Goal: Transaction & Acquisition: Purchase product/service

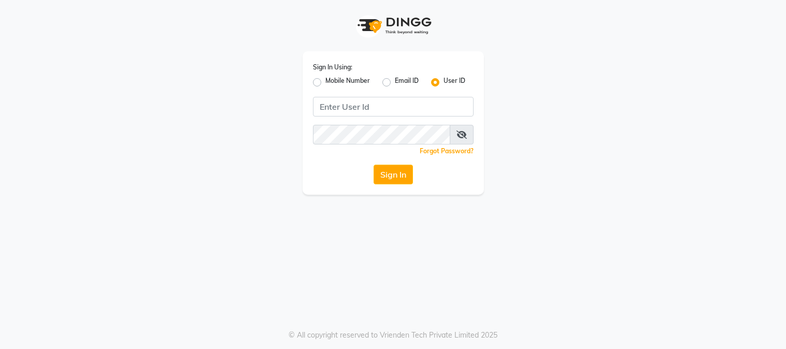
click at [325, 80] on label "Mobile Number" at bounding box center [347, 82] width 45 height 12
click at [325, 80] on input "Mobile Number" at bounding box center [328, 79] width 7 height 7
radio input "true"
radio input "false"
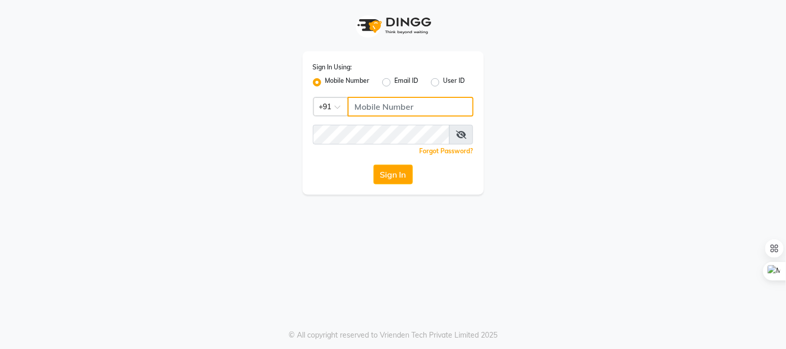
click at [361, 109] on input "Username" at bounding box center [411, 107] width 126 height 20
type input "9664658377"
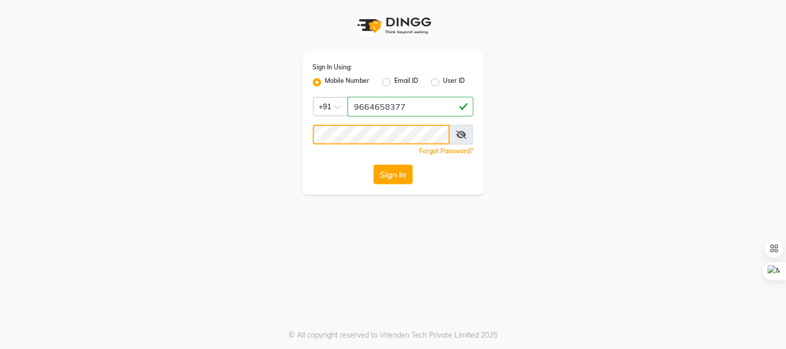
click at [374, 165] on button "Sign In" at bounding box center [393, 175] width 39 height 20
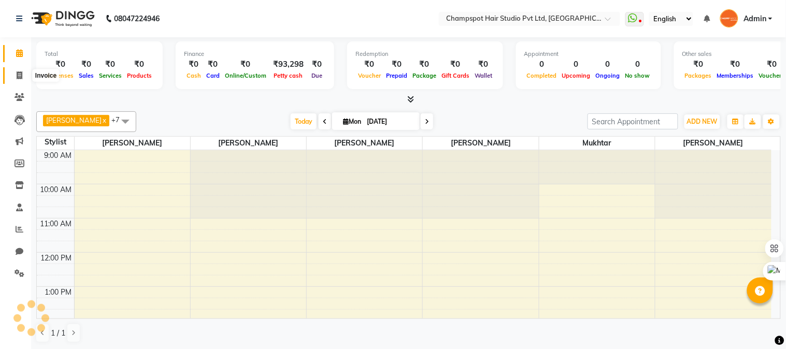
click at [12, 74] on span at bounding box center [19, 76] width 18 height 12
select select "service"
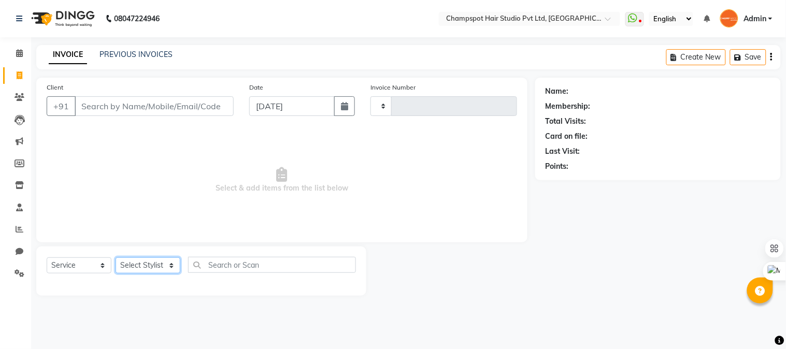
click at [144, 270] on select "Select Stylist" at bounding box center [148, 266] width 65 height 16
type input "2478"
select select "7690"
select select "70454"
click at [116, 258] on select "Select Stylist Admin [PERSON_NAME] [PERSON_NAME] [PERSON_NAME] [PERSON_NAME] [P…" at bounding box center [148, 266] width 65 height 16
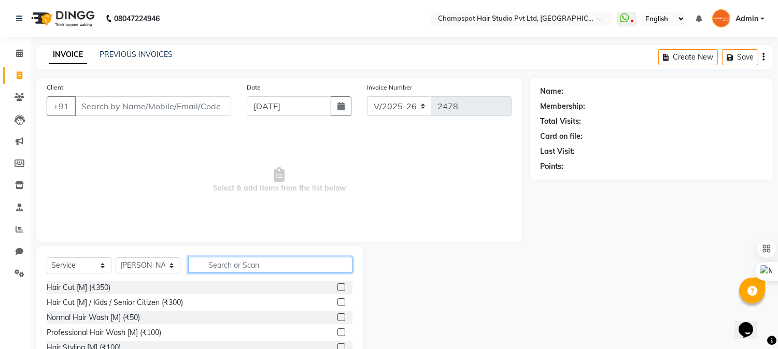
click at [229, 267] on input "text" at bounding box center [270, 265] width 164 height 16
type input "eye"
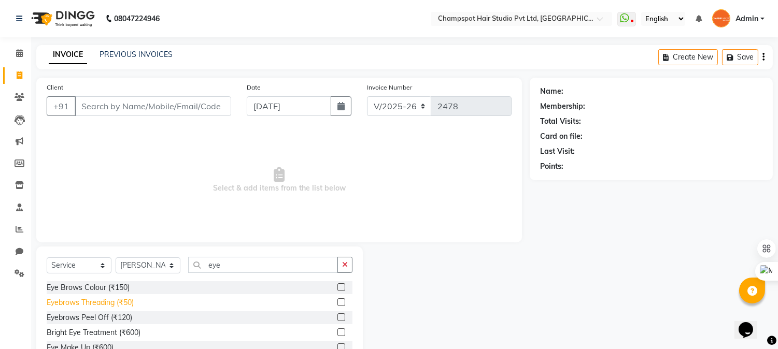
click at [102, 299] on div "Eyebrows Threading (₹50)" at bounding box center [90, 303] width 87 height 11
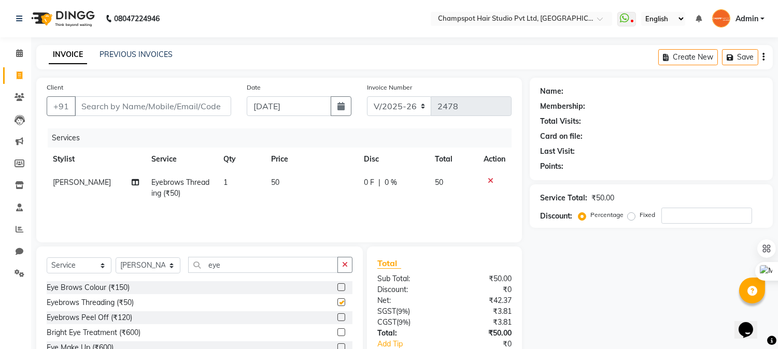
checkbox input "false"
drag, startPoint x: 219, startPoint y: 263, endPoint x: 133, endPoint y: 260, distance: 86.6
click at [133, 260] on div "Select Service Product Membership Package Voucher Prepaid Gift Card Select Styl…" at bounding box center [200, 269] width 306 height 24
type input "y"
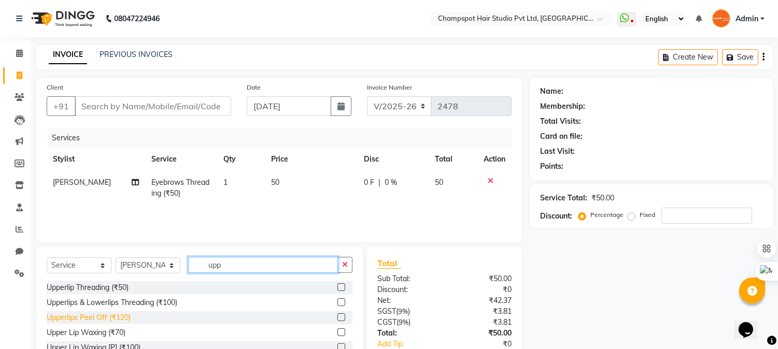
type input "upp"
click at [100, 314] on div "Upperlips Peel Off (₹120)" at bounding box center [89, 318] width 84 height 11
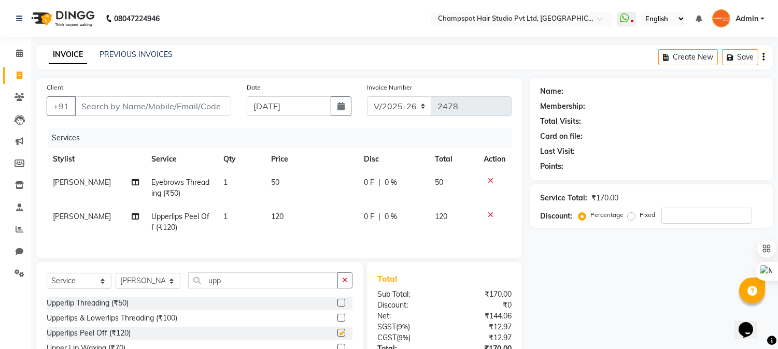
checkbox input "false"
drag, startPoint x: 232, startPoint y: 288, endPoint x: 150, endPoint y: 289, distance: 81.9
click at [150, 289] on div "Select Service Product Membership Package Voucher Prepaid Gift Card Select Styl…" at bounding box center [200, 285] width 306 height 24
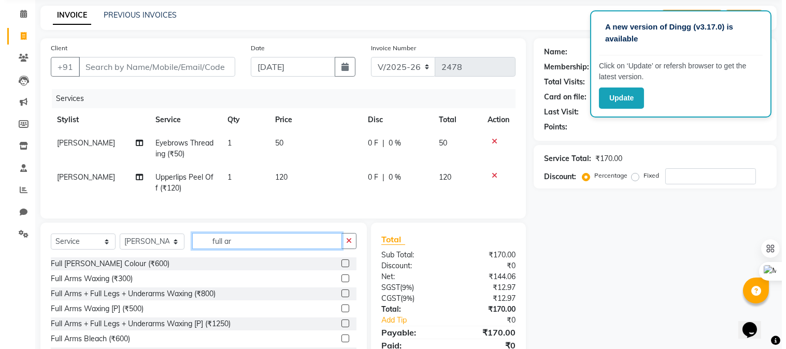
scroll to position [90, 0]
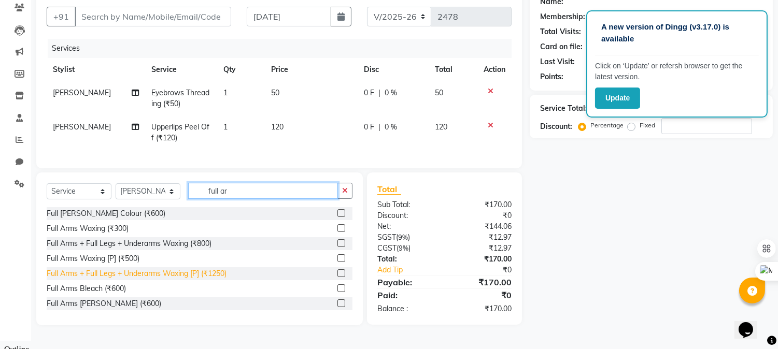
type input "full ar"
click at [201, 279] on div "Full Arms + Full Legs + Underarms Waxing [P] (₹1250)" at bounding box center [137, 273] width 180 height 11
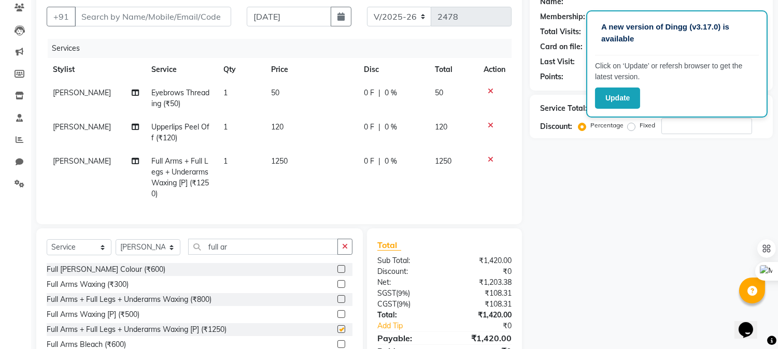
checkbox input "false"
drag, startPoint x: 248, startPoint y: 252, endPoint x: 120, endPoint y: 252, distance: 127.5
click at [120, 252] on div "Select Service Product Membership Package Voucher Prepaid Gift Card Select Styl…" at bounding box center [200, 251] width 306 height 24
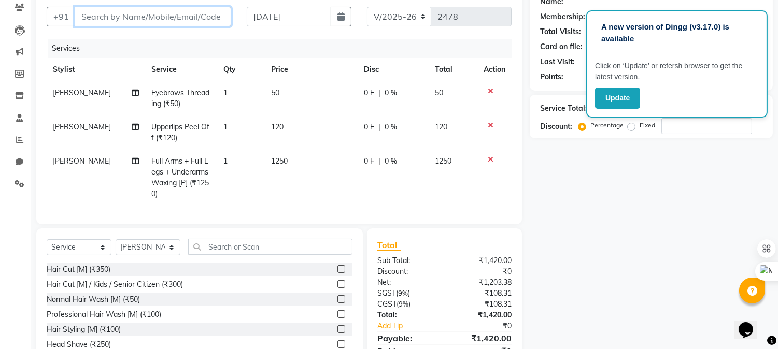
click at [130, 14] on input "Client" at bounding box center [153, 17] width 157 height 20
type input "7"
type input "0"
type input "7428701390"
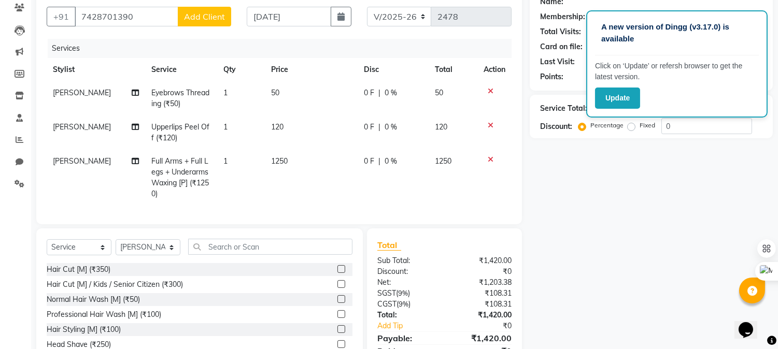
click at [186, 12] on span "Add Client" at bounding box center [204, 16] width 41 height 10
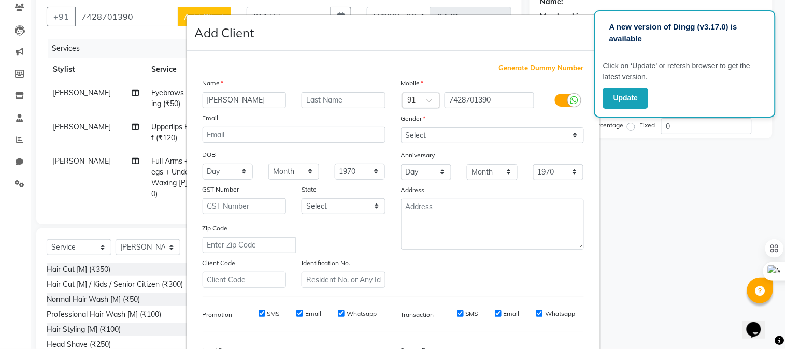
type input "[PERSON_NAME]"
drag, startPoint x: 428, startPoint y: 131, endPoint x: 431, endPoint y: 137, distance: 6.7
click at [429, 131] on select "Select [DEMOGRAPHIC_DATA] [DEMOGRAPHIC_DATA] Other Prefer Not To Say" at bounding box center [492, 136] width 183 height 16
select select "[DEMOGRAPHIC_DATA]"
click at [401, 128] on select "Select [DEMOGRAPHIC_DATA] [DEMOGRAPHIC_DATA] Other Prefer Not To Say" at bounding box center [492, 136] width 183 height 16
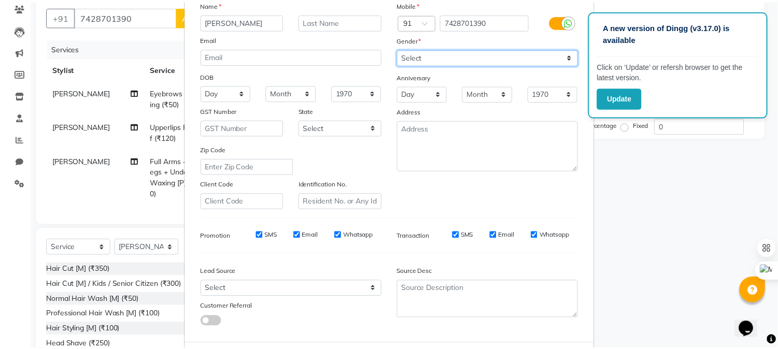
scroll to position [130, 0]
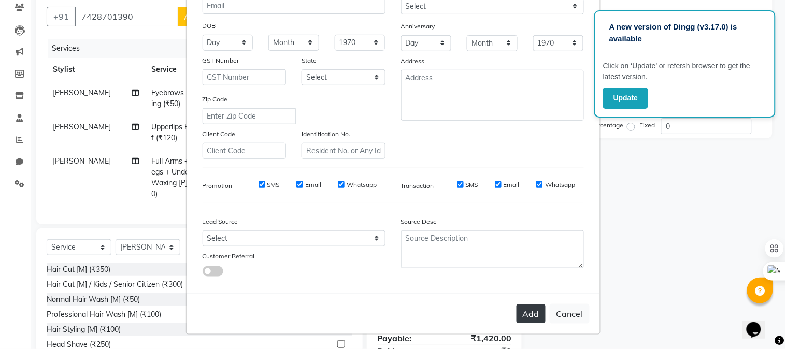
click at [527, 317] on button "Add" at bounding box center [531, 314] width 29 height 19
select select
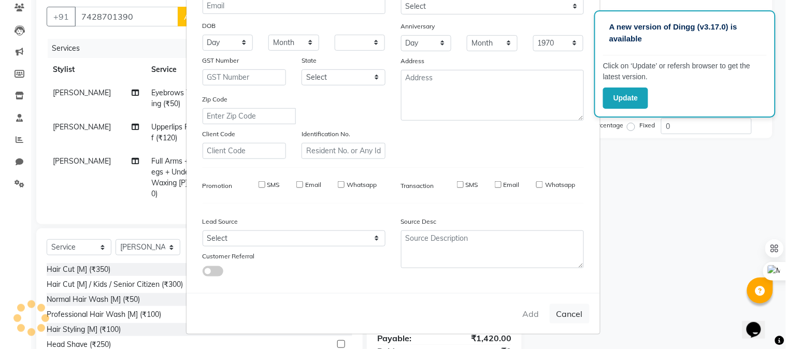
select select
checkbox input "false"
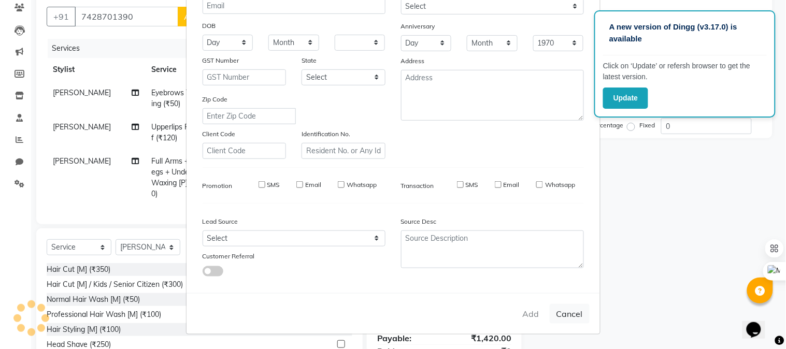
checkbox input "false"
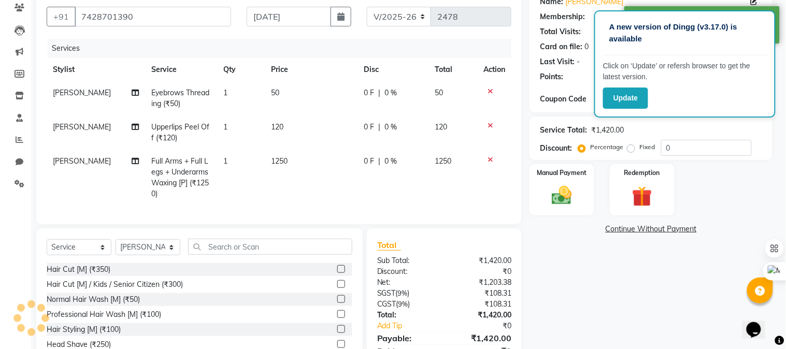
select select "1: Object"
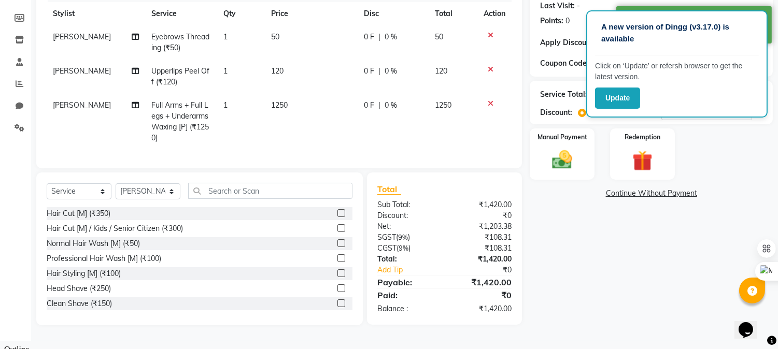
scroll to position [30, 0]
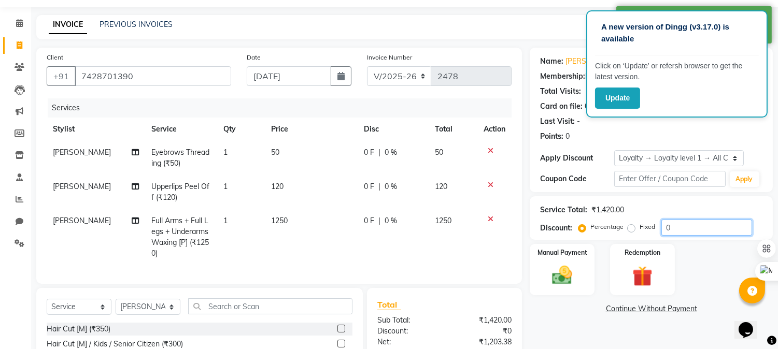
drag, startPoint x: 670, startPoint y: 226, endPoint x: 591, endPoint y: 211, distance: 80.6
click at [594, 211] on div "Service Total: ₹1,420.00 Discount: Percentage Fixed 0" at bounding box center [651, 218] width 222 height 35
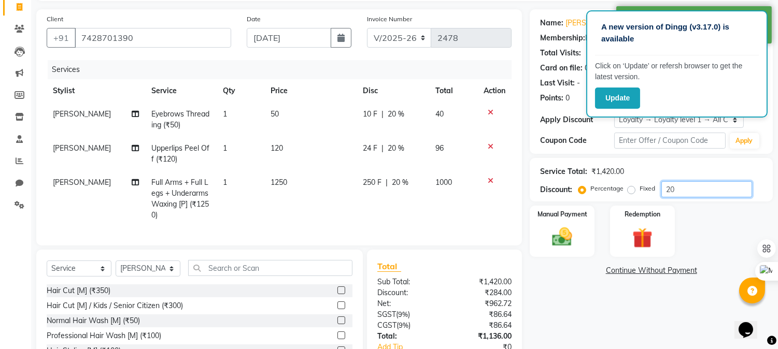
scroll to position [146, 0]
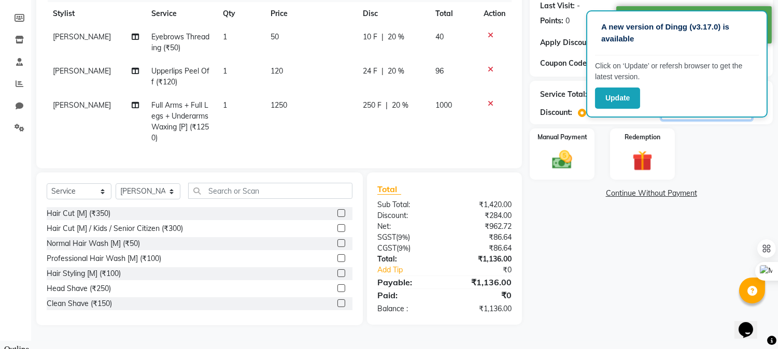
type input "20"
click at [490, 315] on div "₹1,136.00" at bounding box center [482, 309] width 75 height 11
click at [588, 249] on div "Name: [PERSON_NAME] Membership: No Active Membership Total Visits: Card on file…" at bounding box center [655, 128] width 251 height 393
click at [562, 159] on img at bounding box center [562, 160] width 34 height 24
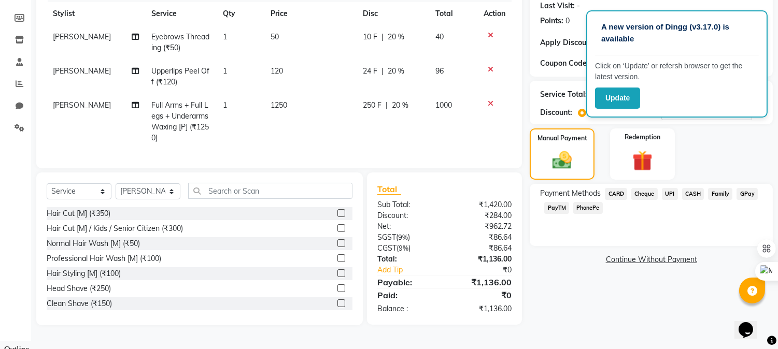
click at [582, 208] on span "PhonePe" at bounding box center [588, 208] width 30 height 12
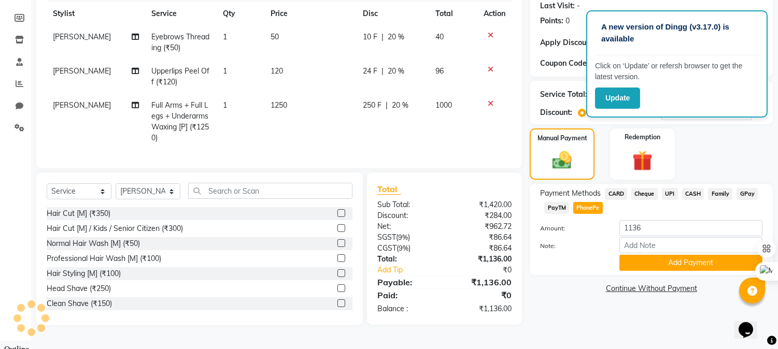
click at [671, 192] on span "UPI" at bounding box center [670, 194] width 16 height 12
click at [675, 262] on button "Add Payment" at bounding box center [690, 263] width 143 height 16
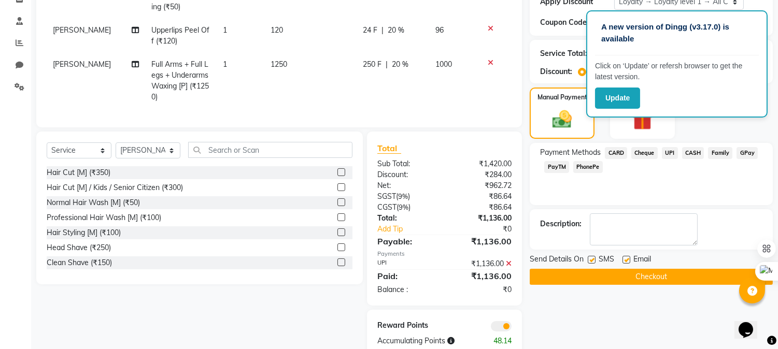
scroll to position [218, 0]
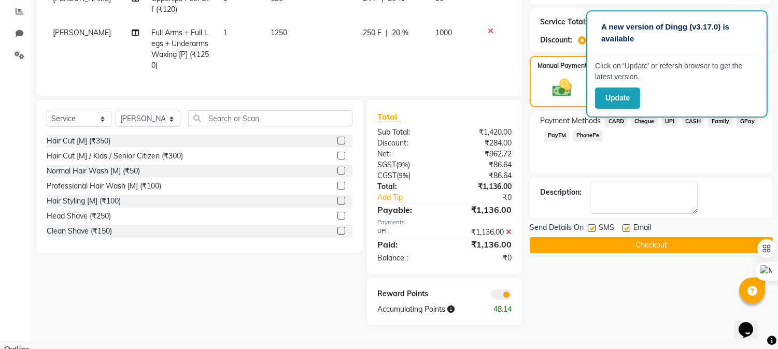
click at [635, 245] on button "Checkout" at bounding box center [651, 245] width 243 height 16
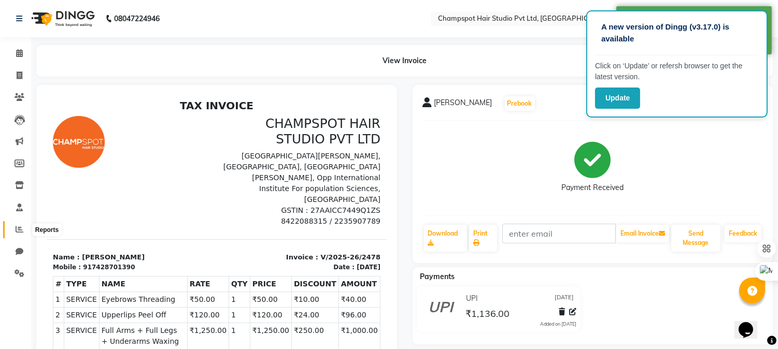
click at [17, 231] on icon at bounding box center [20, 229] width 8 height 8
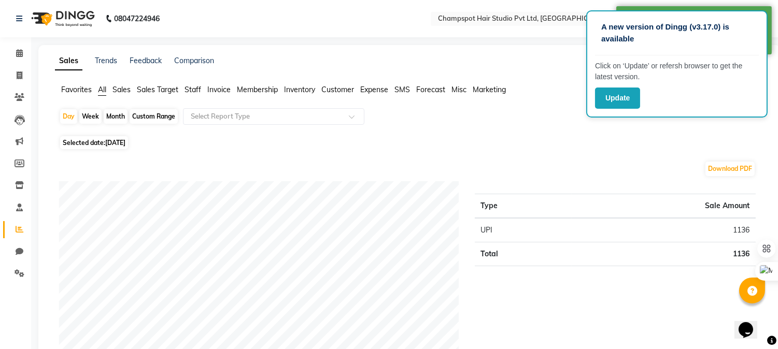
click at [115, 115] on div "Month" at bounding box center [116, 116] width 24 height 15
select select "9"
select select "2025"
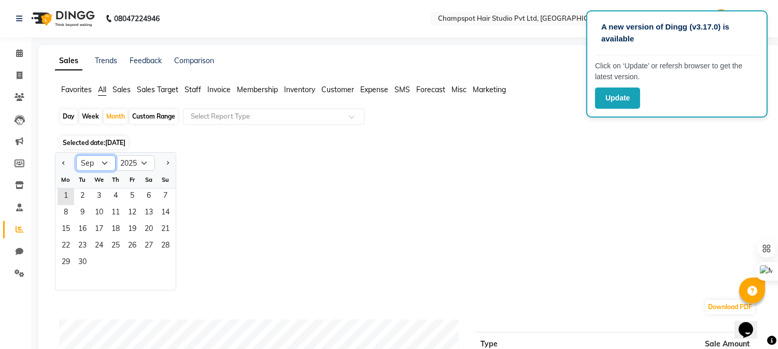
click at [100, 168] on select "Jan Feb Mar Apr May Jun [DATE] Aug Sep Oct Nov Dec" at bounding box center [95, 163] width 39 height 16
select select "8"
click at [76, 155] on select "Jan Feb Mar Apr May Jun [DATE] Aug Sep Oct Nov Dec" at bounding box center [95, 163] width 39 height 16
click at [133, 200] on span "1" at bounding box center [132, 197] width 17 height 17
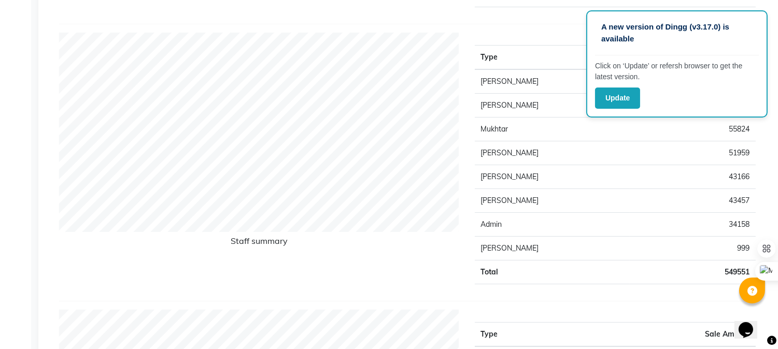
scroll to position [403, 0]
drag, startPoint x: 503, startPoint y: 150, endPoint x: 700, endPoint y: 144, distance: 197.6
click at [679, 144] on tr "[PERSON_NAME] 51959" at bounding box center [615, 153] width 281 height 24
click at [733, 153] on td "51959" at bounding box center [693, 153] width 126 height 24
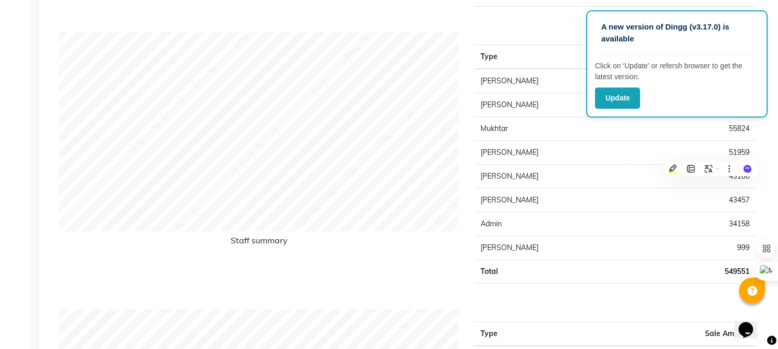
click at [497, 42] on div "Type Sale Amount [PERSON_NAME] 230897 [PERSON_NAME] 89091 [PERSON_NAME] 55824 […" at bounding box center [615, 162] width 297 height 260
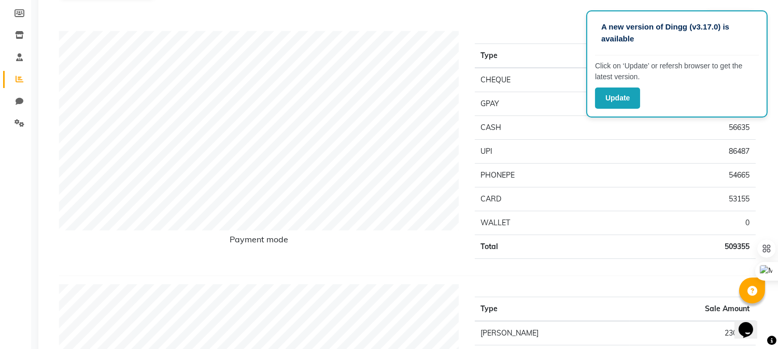
scroll to position [58, 0]
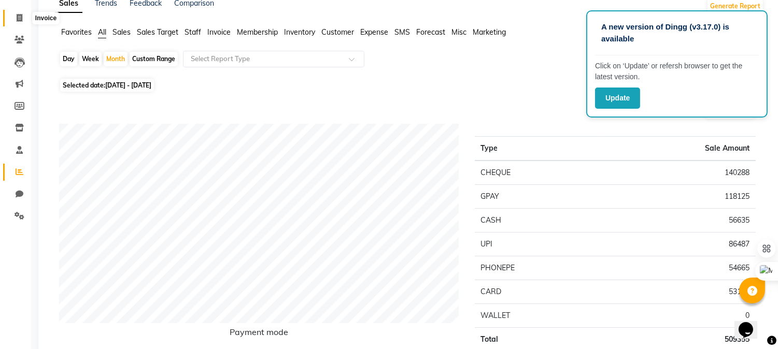
click at [17, 17] on icon at bounding box center [20, 18] width 6 height 8
select select "7690"
select select "service"
